Goal: Transaction & Acquisition: Purchase product/service

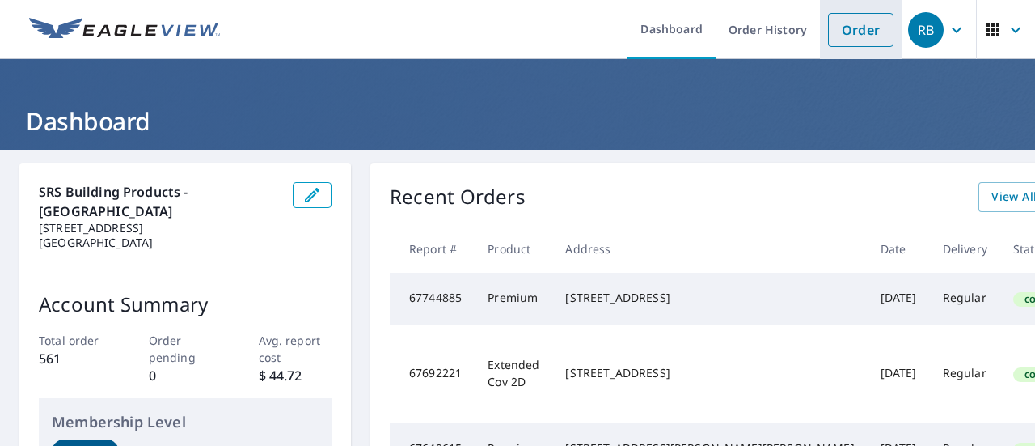
click at [854, 25] on link "Order" at bounding box center [861, 30] width 66 height 34
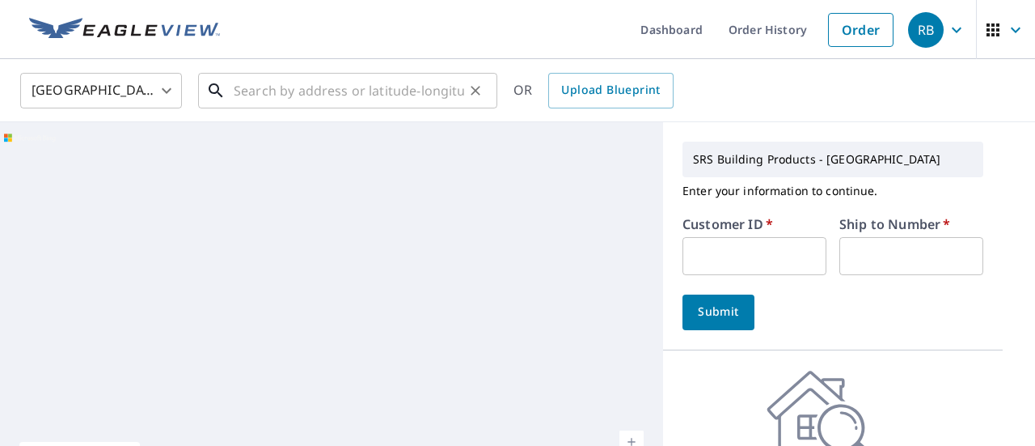
click at [298, 91] on input "text" at bounding box center [349, 90] width 231 height 45
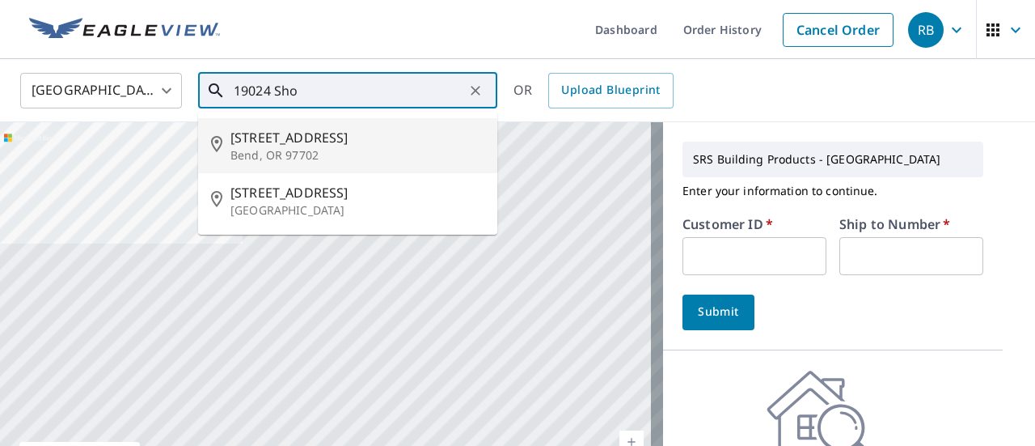
click at [307, 125] on li "[STREET_ADDRESS]" at bounding box center [347, 145] width 299 height 55
type input "[STREET_ADDRESS]"
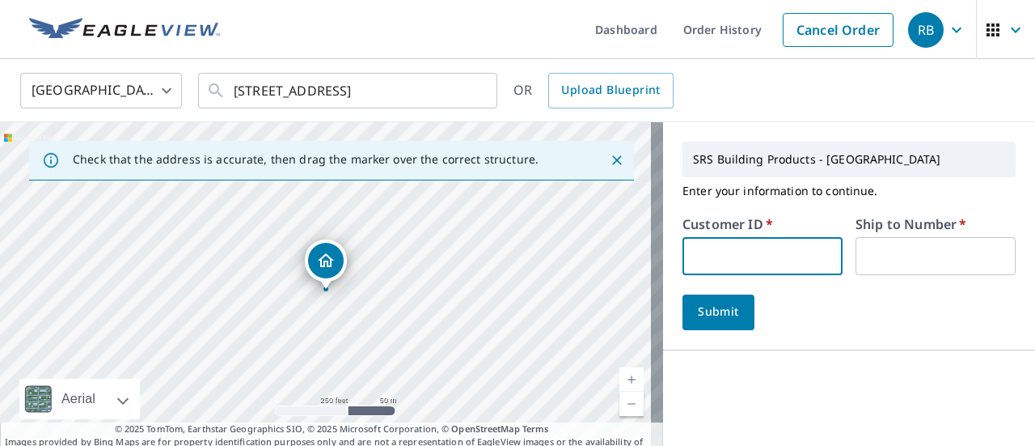
click at [756, 256] on input "text" at bounding box center [763, 256] width 160 height 38
type input "MOO320"
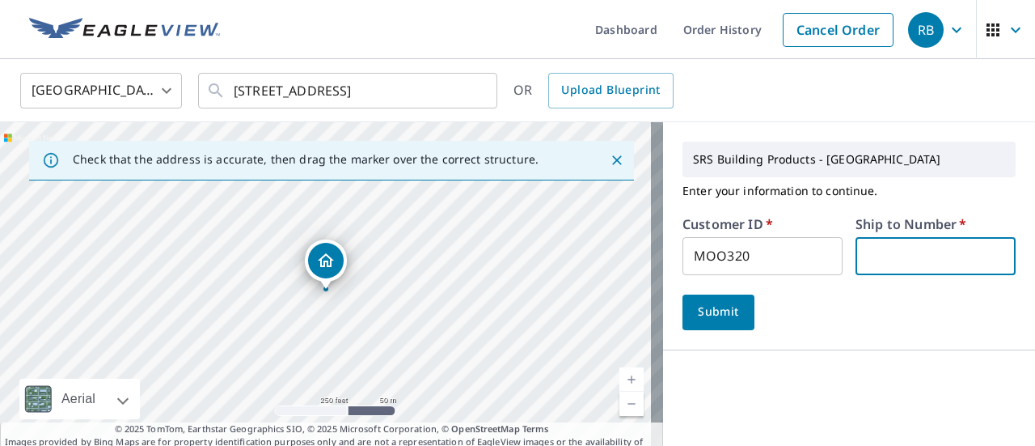
click at [896, 258] on input "text" at bounding box center [936, 256] width 160 height 38
type input "1"
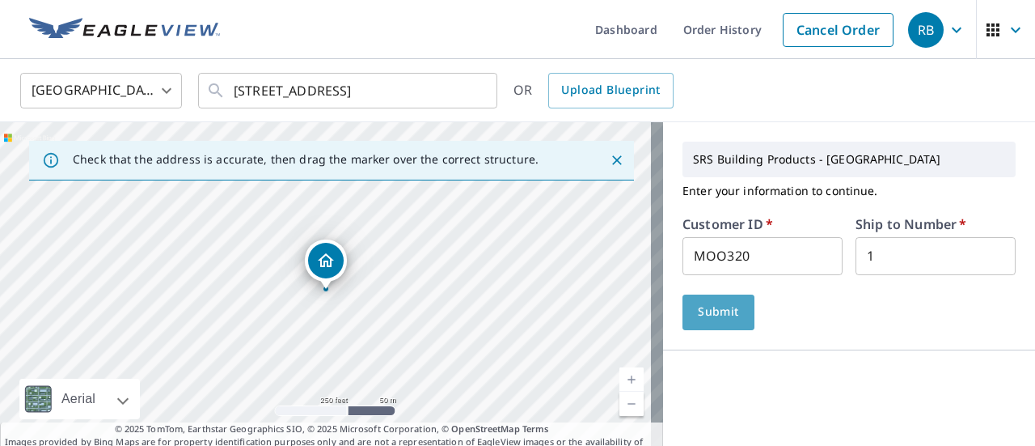
click at [696, 311] on span "Submit" at bounding box center [719, 312] width 46 height 20
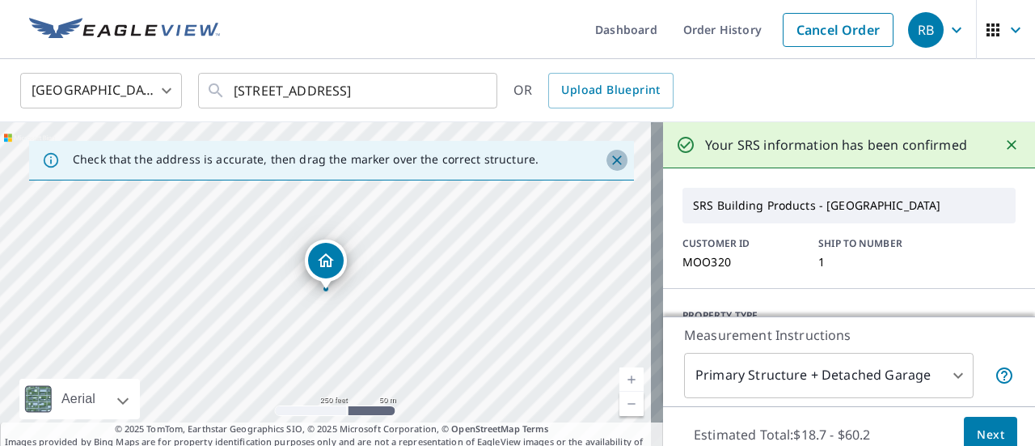
click at [609, 159] on icon "Close" at bounding box center [617, 160] width 16 height 16
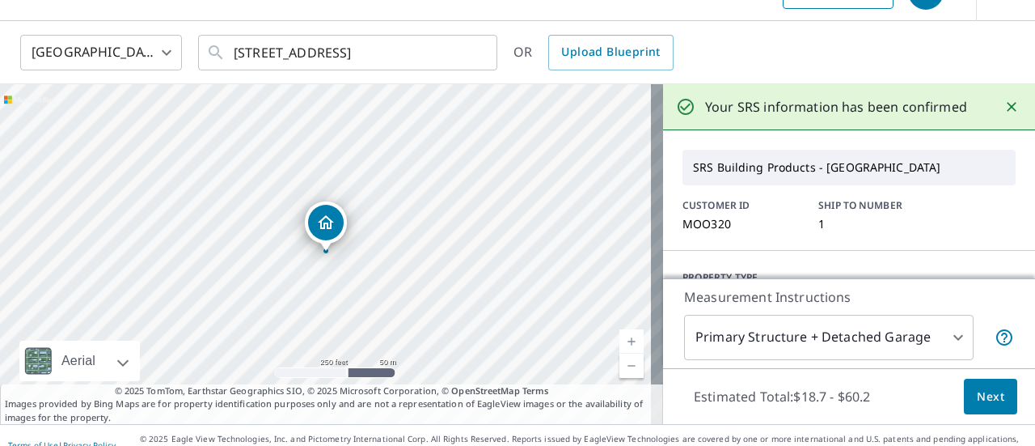
scroll to position [57, 0]
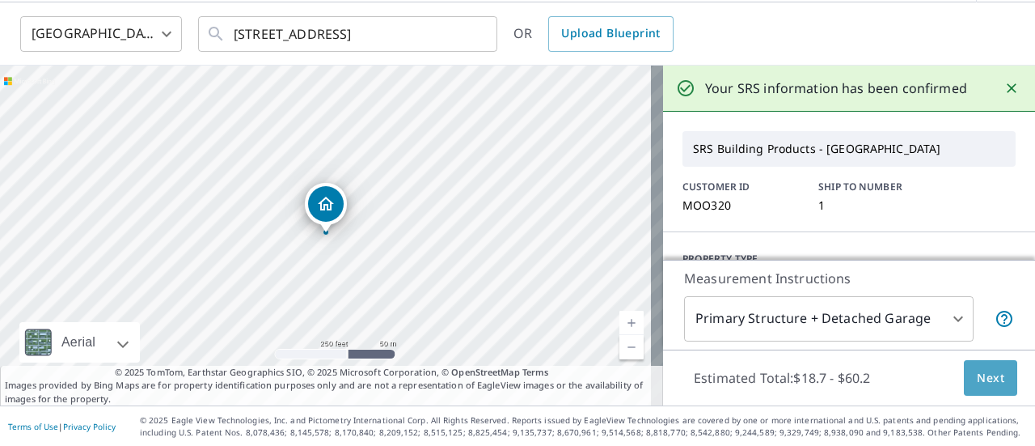
click at [977, 371] on span "Next" at bounding box center [991, 378] width 28 height 20
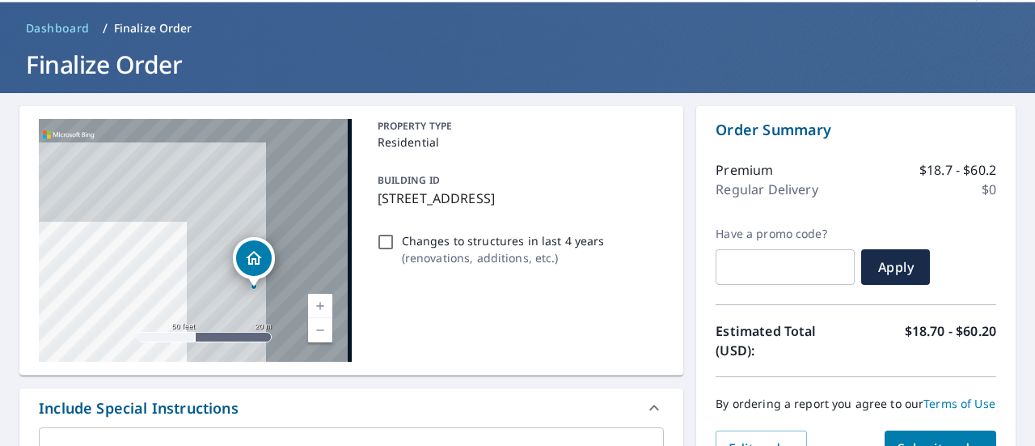
drag, startPoint x: 239, startPoint y: 197, endPoint x: 13, endPoint y: 324, distance: 259.4
click at [36, 321] on div "[STREET_ADDRESS] Aerial Road A standard road map Aerial A detailed look from ab…" at bounding box center [351, 240] width 664 height 269
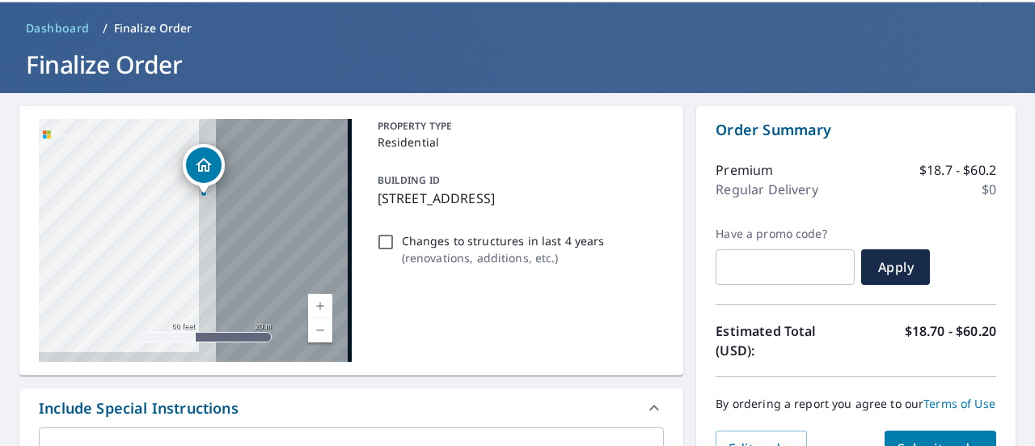
click at [52, 276] on div "[STREET_ADDRESS]" at bounding box center [195, 240] width 313 height 243
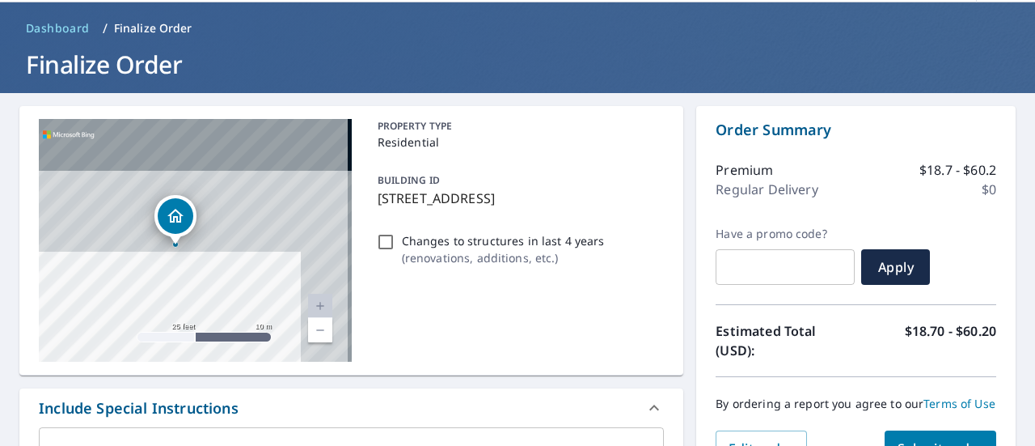
drag, startPoint x: 204, startPoint y: 226, endPoint x: 147, endPoint y: 376, distance: 160.8
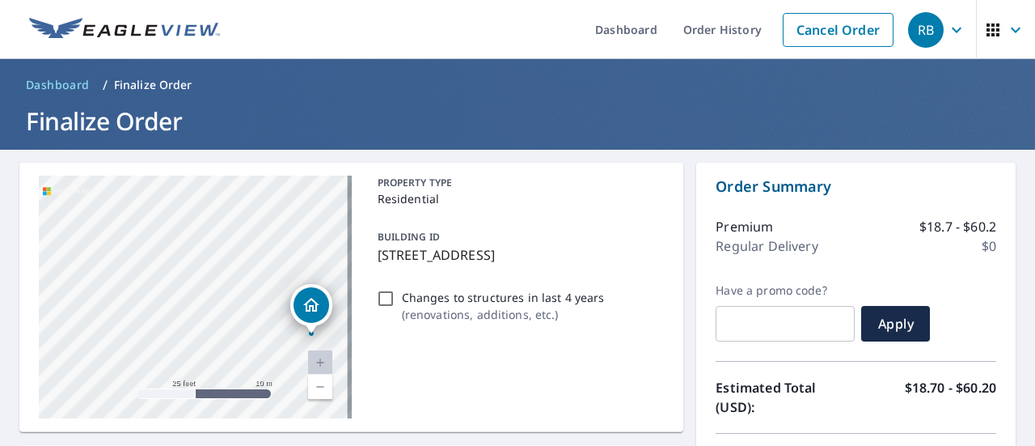
drag, startPoint x: 163, startPoint y: 377, endPoint x: 292, endPoint y: 389, distance: 129.2
click at [292, 391] on div "[STREET_ADDRESS]" at bounding box center [195, 297] width 313 height 243
click at [284, 349] on div "[STREET_ADDRESS]" at bounding box center [195, 297] width 313 height 243
drag, startPoint x: 281, startPoint y: 337, endPoint x: 405, endPoint y: 391, distance: 135.5
click at [408, 392] on div "[STREET_ADDRESS] Aerial Road A standard road map Aerial A detailed look from ab…" at bounding box center [351, 297] width 664 height 269
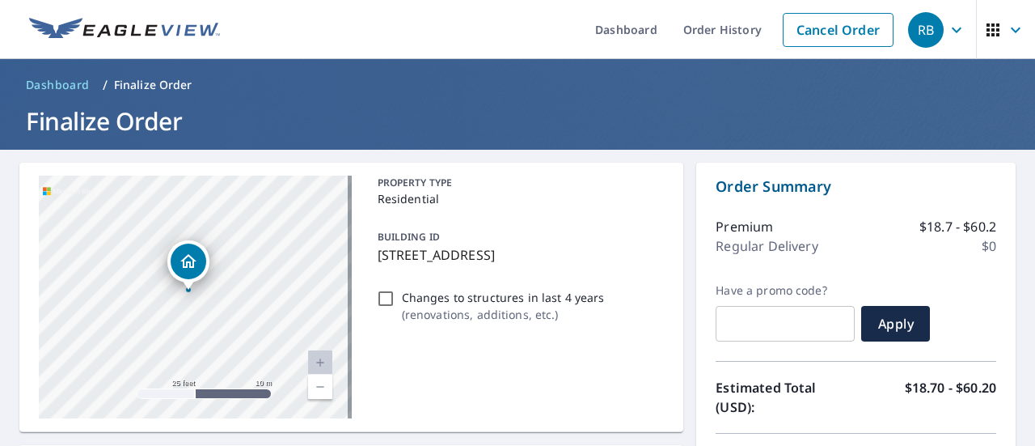
click at [315, 360] on link "Current Level 20, Zoom In Disabled" at bounding box center [320, 362] width 24 height 24
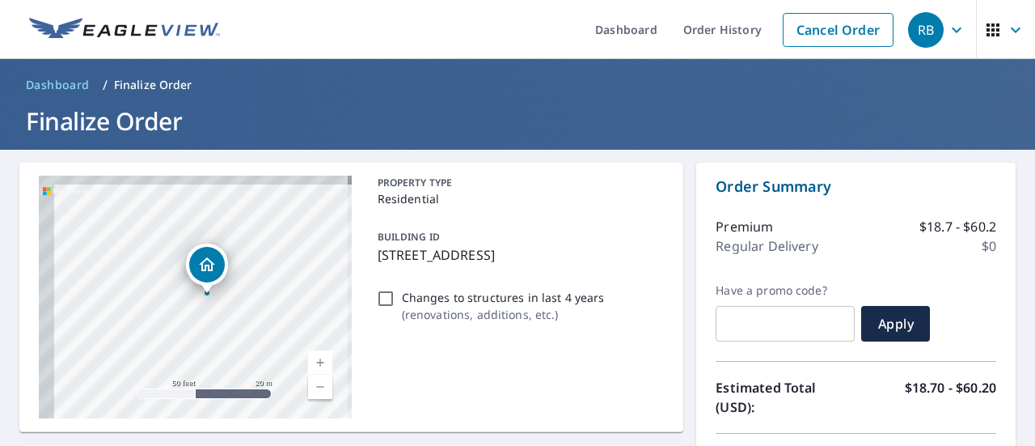
click at [262, 327] on div "[STREET_ADDRESS]" at bounding box center [195, 297] width 313 height 243
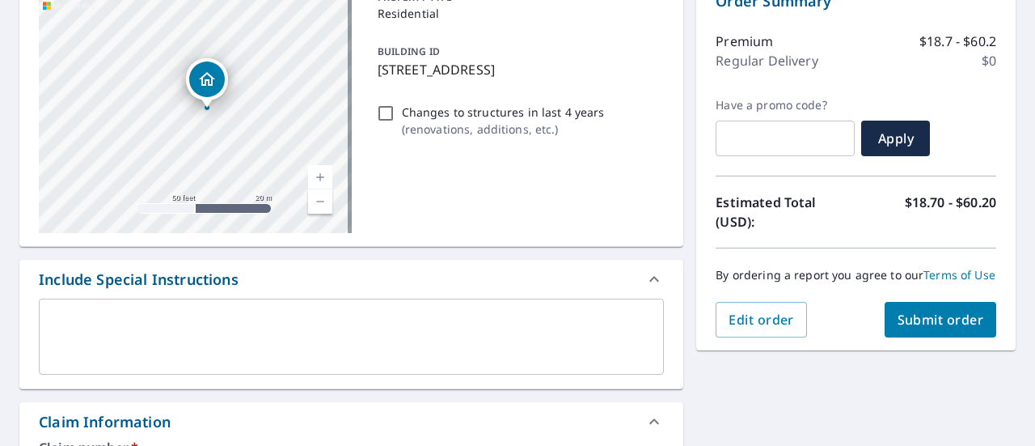
scroll to position [81, 0]
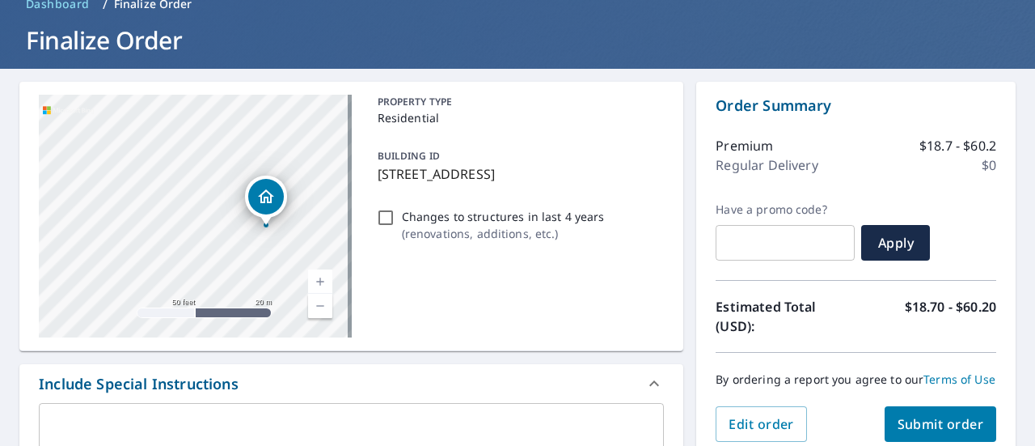
drag, startPoint x: 288, startPoint y: 231, endPoint x: 370, endPoint y: 232, distance: 82.5
click at [375, 233] on div "[STREET_ADDRESS] Aerial Road A standard road map Aerial A detailed look from ab…" at bounding box center [351, 216] width 664 height 269
checkbox input "true"
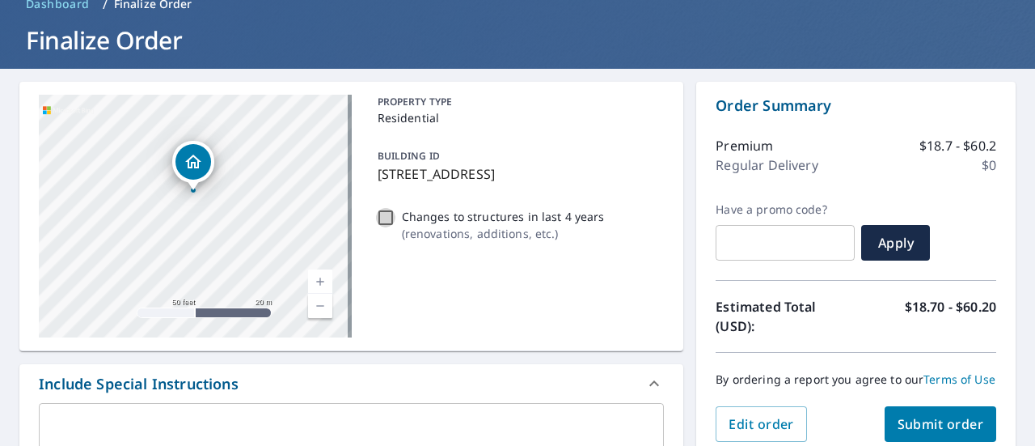
click at [390, 225] on input "Changes to structures in last 4 years ( renovations, additions, etc. )" at bounding box center [385, 217] width 19 height 19
checkbox input "true"
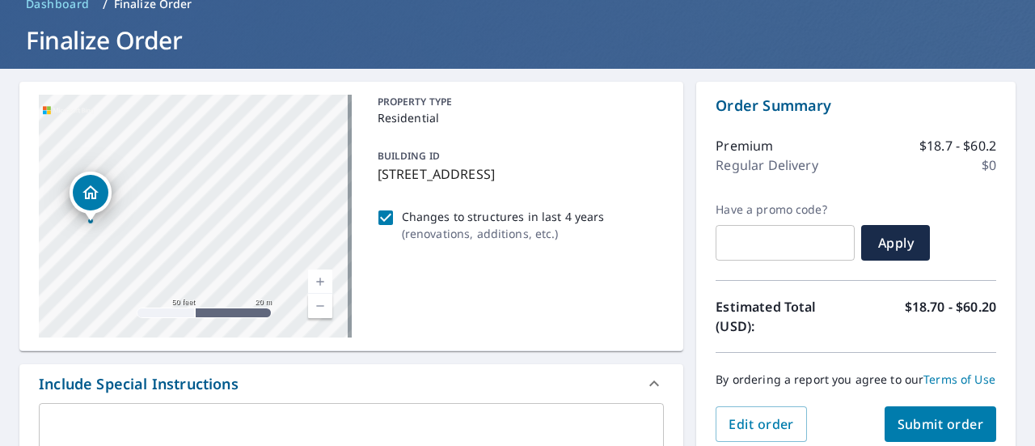
click at [245, 229] on div "[STREET_ADDRESS]" at bounding box center [195, 216] width 313 height 243
drag, startPoint x: 255, startPoint y: 230, endPoint x: 395, endPoint y: 243, distance: 140.6
click at [395, 243] on div "[STREET_ADDRESS] Aerial Road A standard road map Aerial A detailed look from ab…" at bounding box center [351, 216] width 664 height 269
checkbox input "true"
click at [339, 260] on div "[STREET_ADDRESS]" at bounding box center [195, 216] width 313 height 243
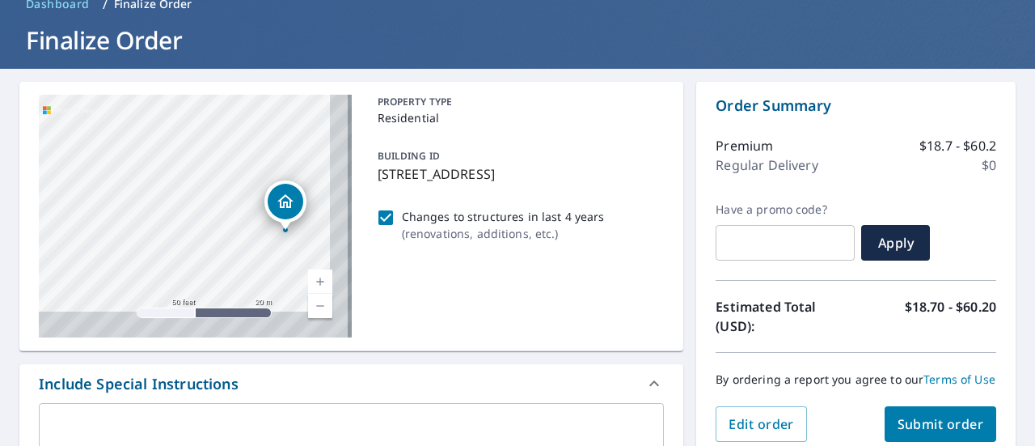
drag, startPoint x: 78, startPoint y: 235, endPoint x: 176, endPoint y: 228, distance: 98.1
click at [176, 228] on div "[STREET_ADDRESS]" at bounding box center [195, 216] width 313 height 243
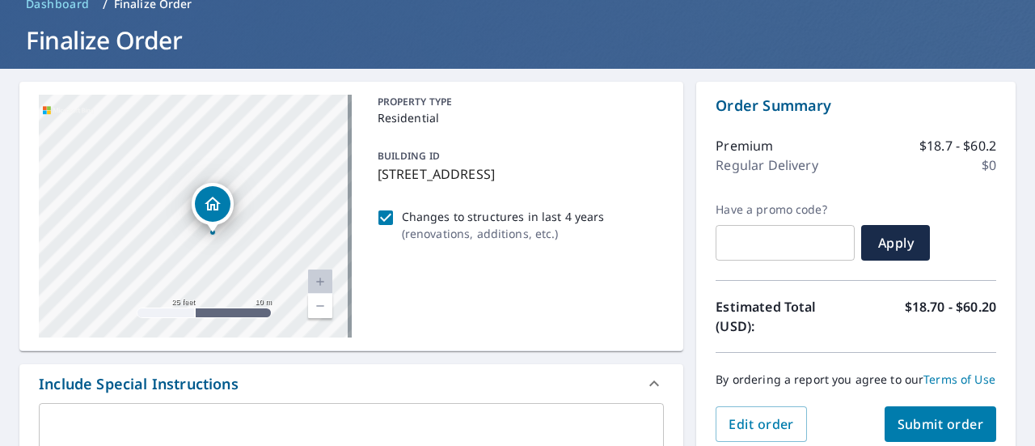
drag, startPoint x: 227, startPoint y: 241, endPoint x: 0, endPoint y: 239, distance: 227.3
